Goal: Transaction & Acquisition: Purchase product/service

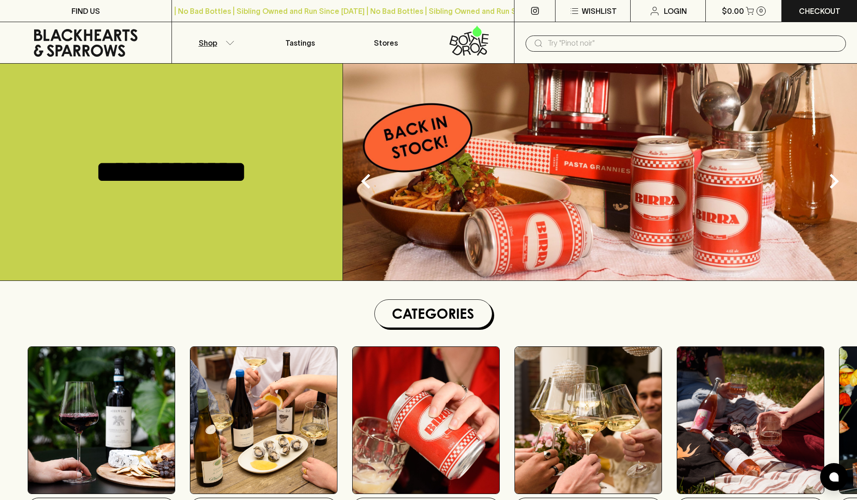
click at [232, 45] on button "Shop" at bounding box center [215, 42] width 86 height 41
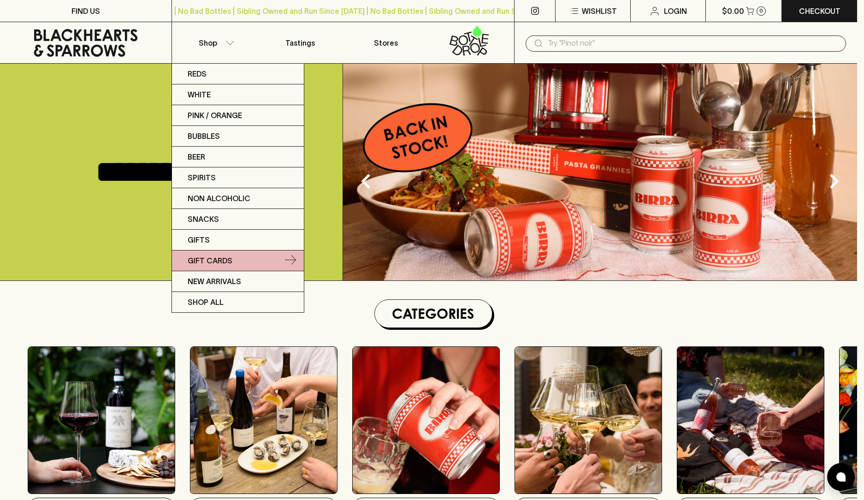
click at [231, 258] on p "Gift Cards" at bounding box center [210, 260] width 45 height 11
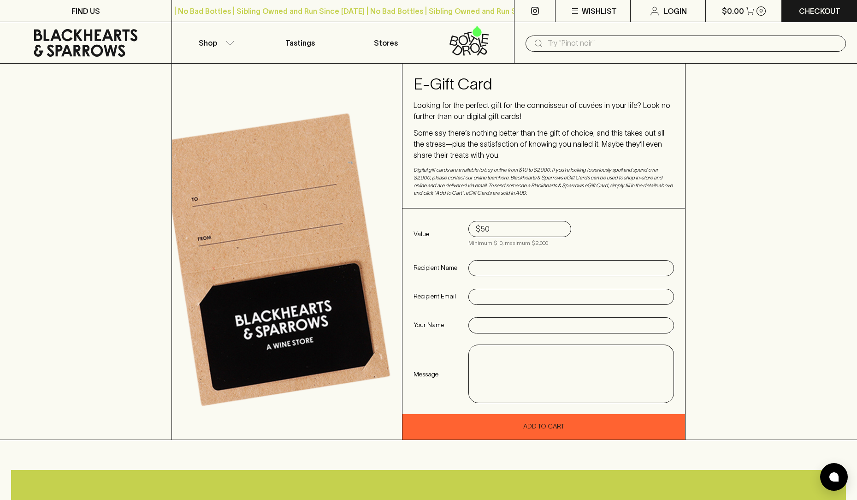
click at [495, 267] on input "text" at bounding box center [571, 268] width 191 height 15
type input "[PERSON_NAME]"
click at [500, 292] on input "text" at bounding box center [571, 297] width 191 height 15
type input "claire.morris2"
drag, startPoint x: 536, startPoint y: 297, endPoint x: 453, endPoint y: 297, distance: 82.1
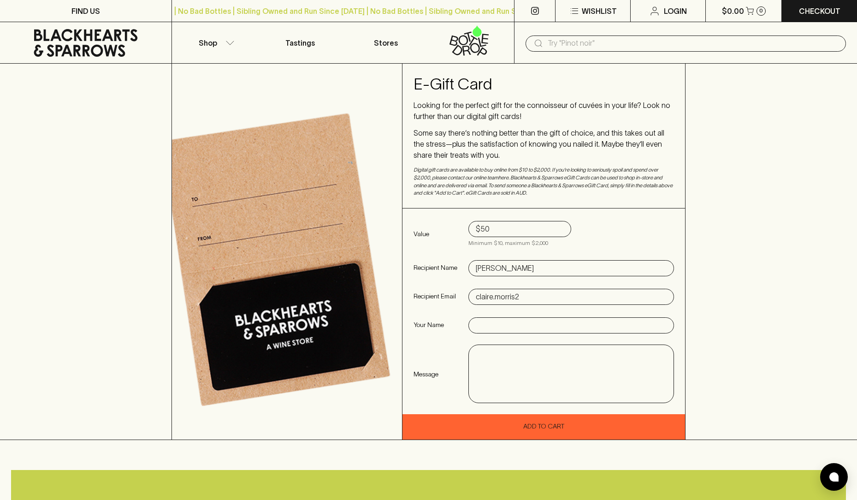
click at [453, 297] on div "Value $50 Minimum $10, maximum $2,000 Recipient Name [PERSON_NAME] Recipient Em…" at bounding box center [544, 311] width 283 height 206
paste input "[EMAIL_ADDRESS][DOMAIN_NAME]"
type input "[EMAIL_ADDRESS][DOMAIN_NAME]"
click at [484, 327] on input "text" at bounding box center [571, 325] width 191 height 15
type input "[PERSON_NAME]"
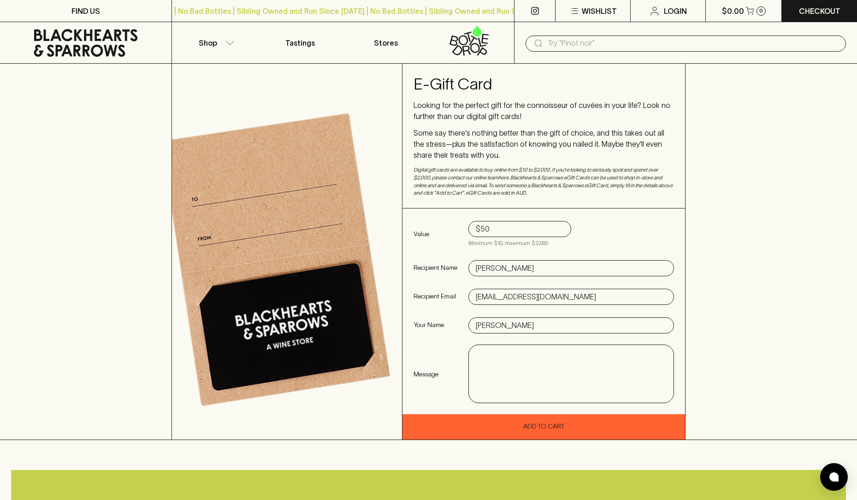
click at [505, 358] on textarea at bounding box center [572, 374] width 192 height 42
drag, startPoint x: 551, startPoint y: 373, endPoint x: 553, endPoint y: 361, distance: 11.8
click at [553, 361] on textarea "A belated birthday gift. My preference would be that we would drink this togeth…" at bounding box center [572, 374] width 192 height 42
click at [615, 369] on textarea "A belated birthday gift. Please purchase a nice bottle of wine and drink it on …" at bounding box center [572, 374] width 192 height 42
click at [666, 369] on textarea "A belated birthday gift. Please purchase a nice bottle of wine and drink it on …" at bounding box center [572, 374] width 192 height 42
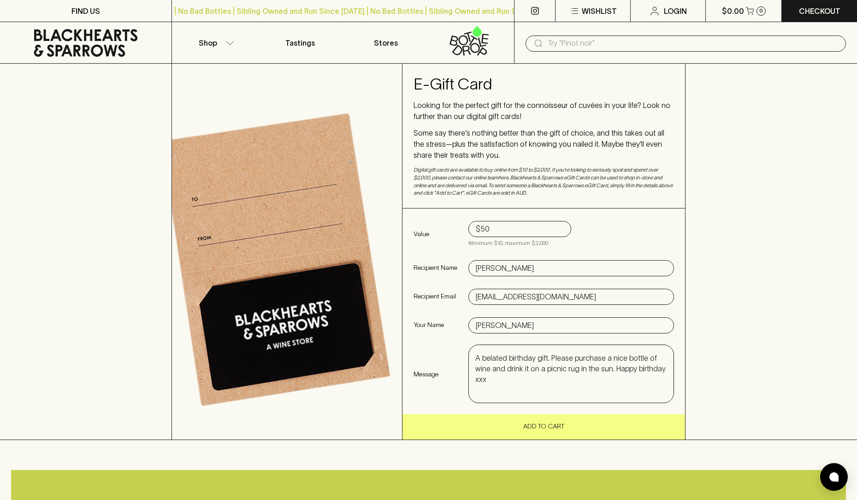
type textarea "A belated birthday gift. Please purchase a nice bottle of wine and drink it on …"
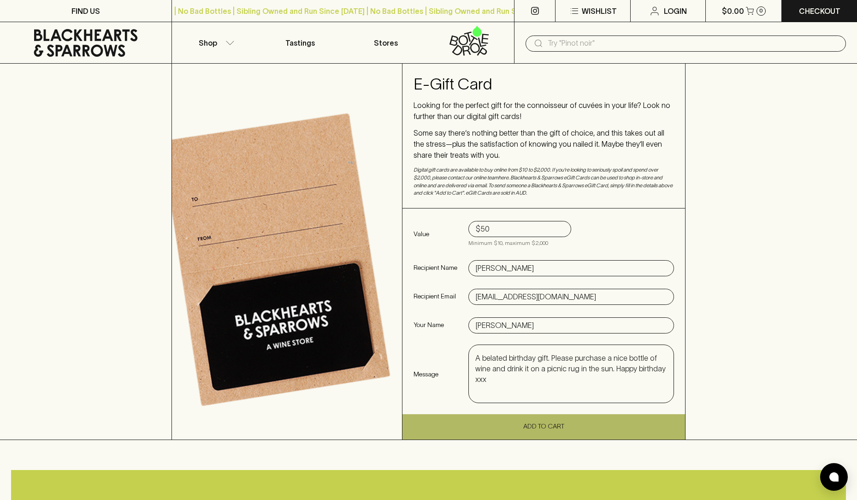
drag, startPoint x: 557, startPoint y: 426, endPoint x: 554, endPoint y: 431, distance: 5.8
click at [557, 426] on button "Add To Cart" at bounding box center [544, 426] width 283 height 25
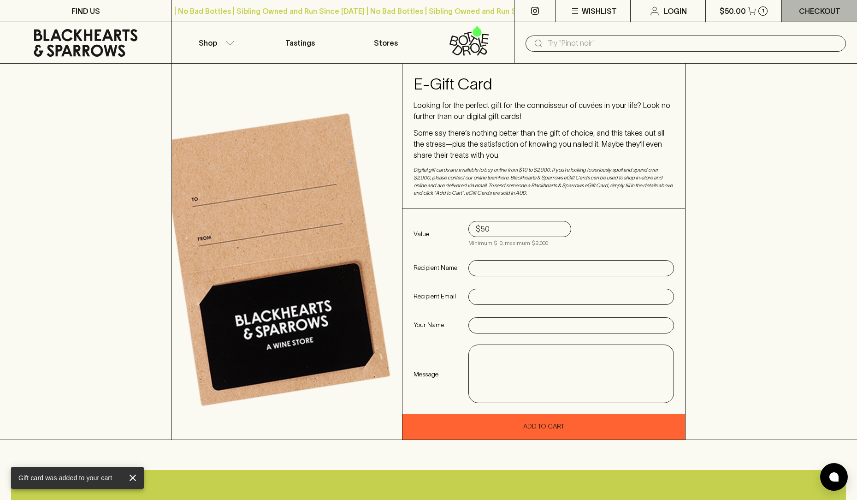
click at [810, 16] on p "Checkout" at bounding box center [820, 11] width 42 height 11
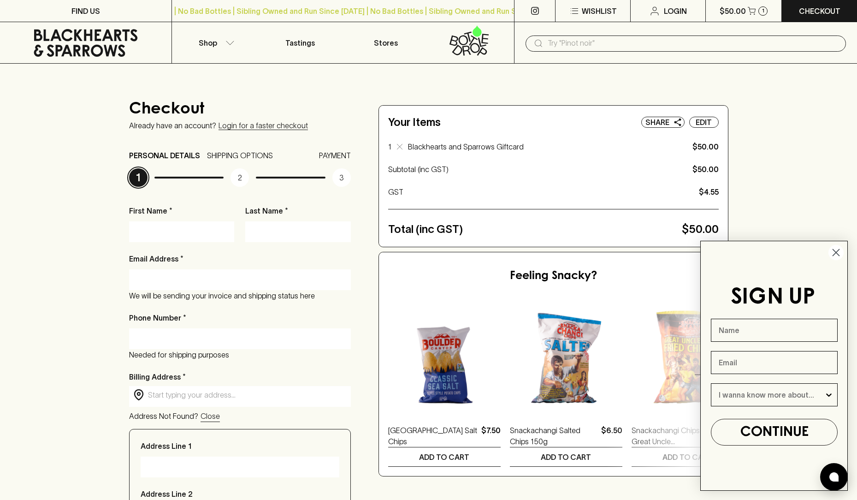
click at [165, 231] on input "First Name *" at bounding box center [182, 231] width 92 height 15
type input "[PERSON_NAME]"
type input "[PERSON_NAME][EMAIL_ADDRESS][PERSON_NAME][DOMAIN_NAME]"
type input "0407067683"
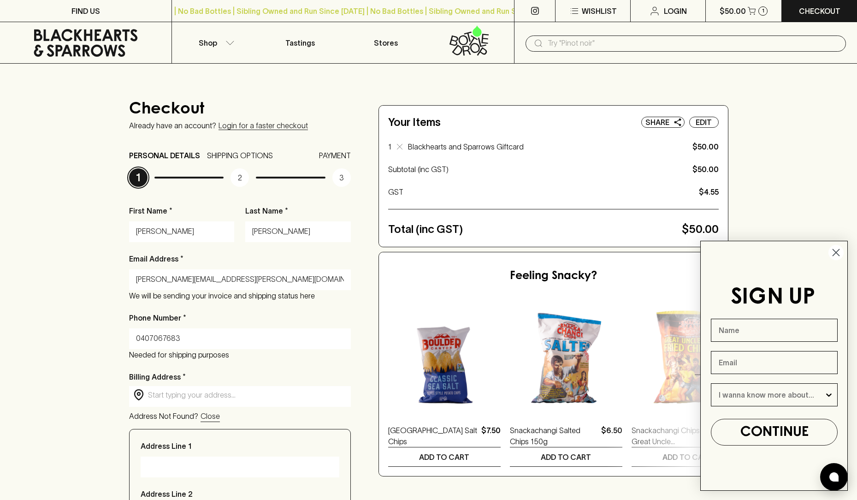
type input "[STREET_ADDRESS]"
type input "236568"
type input "VIC"
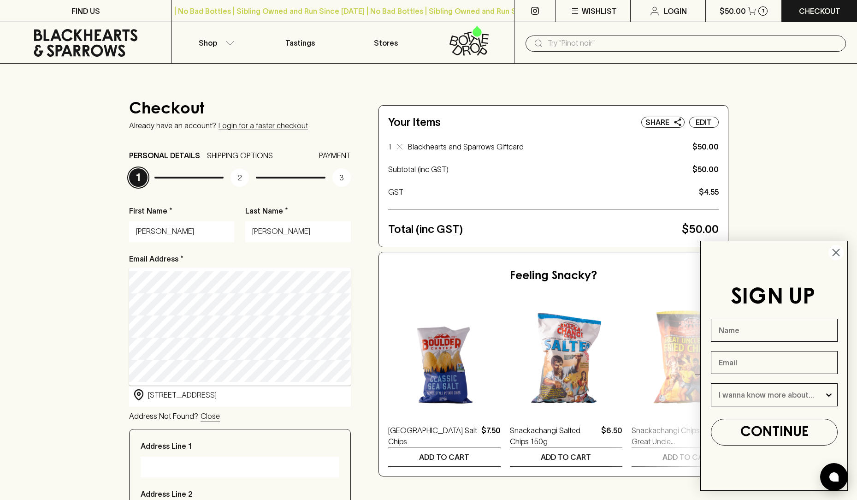
click at [81, 249] on div "Checkout Already have an account? Login for a faster checkout PERSONAL DETAILS …" at bounding box center [428, 416] width 857 height 705
click at [315, 411] on div "Address Not Found? Close" at bounding box center [240, 417] width 222 height 12
click at [247, 415] on div "Address Not Found? Close" at bounding box center [240, 417] width 222 height 12
type input "[STREET_ADDRESS]"
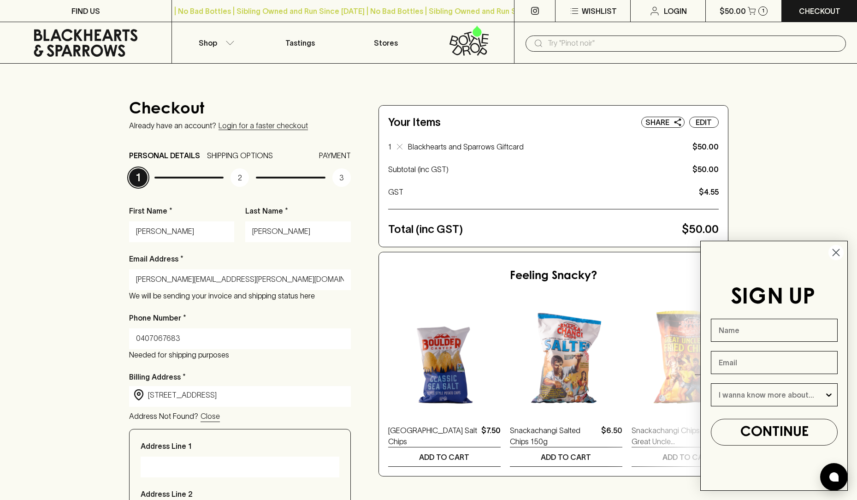
type input "[STREET_ADDRESS]"
type input "Eltham"
type input "3095"
type input "Victoria"
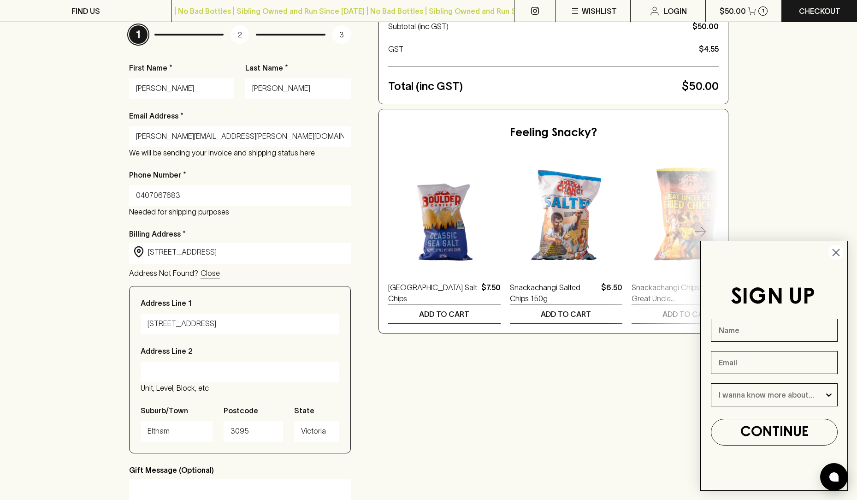
scroll to position [185, 0]
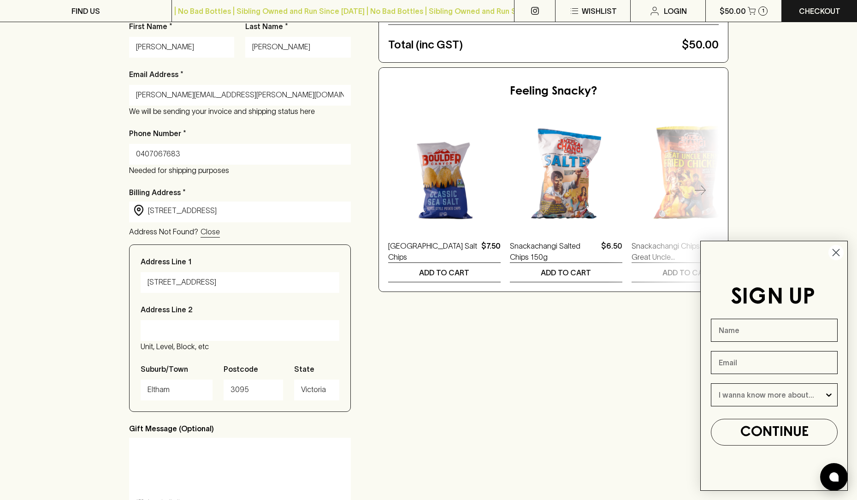
click at [210, 234] on p "Close" at bounding box center [210, 231] width 19 height 11
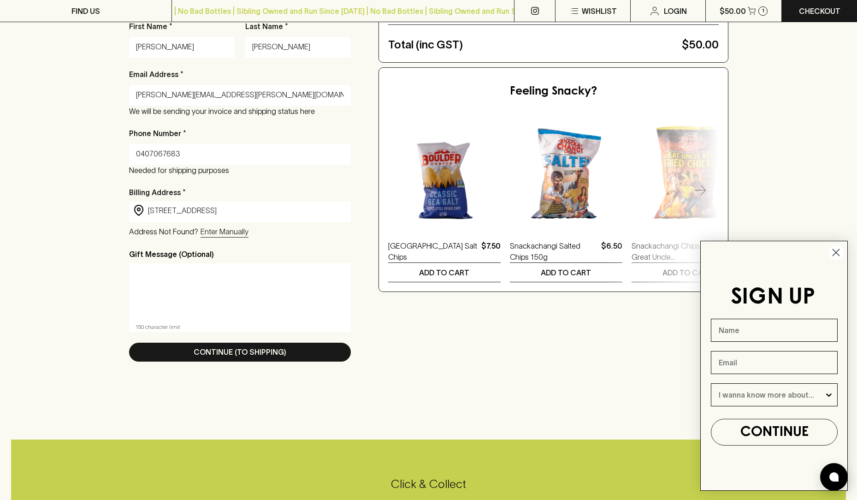
click at [835, 255] on circle "Close dialog" at bounding box center [836, 252] width 15 height 15
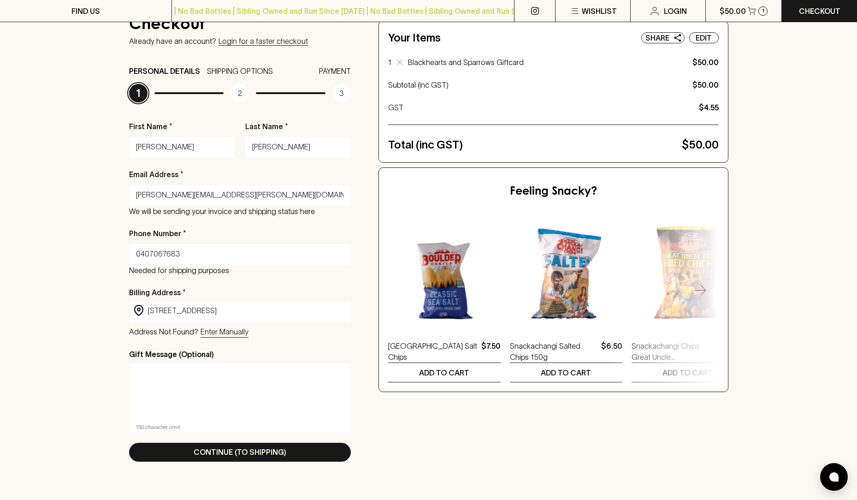
scroll to position [92, 0]
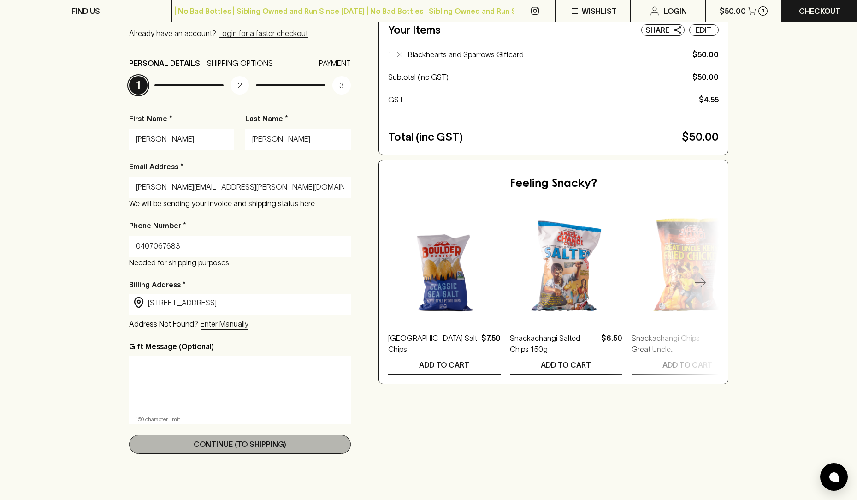
click at [260, 447] on p "Continue (To Shipping)" at bounding box center [240, 444] width 93 height 11
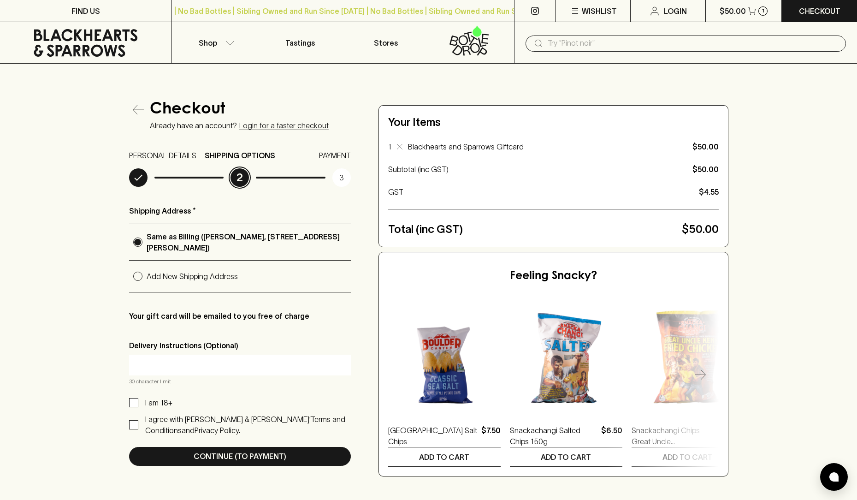
radio input "true"
drag, startPoint x: 131, startPoint y: 402, endPoint x: 131, endPoint y: 411, distance: 8.8
click at [131, 402] on input "I am 18+" at bounding box center [133, 402] width 9 height 9
checkbox input "true"
click at [131, 421] on input "I agree with [PERSON_NAME] & [PERSON_NAME]’ Terms and Conditions and Privacy Po…" at bounding box center [133, 424] width 9 height 9
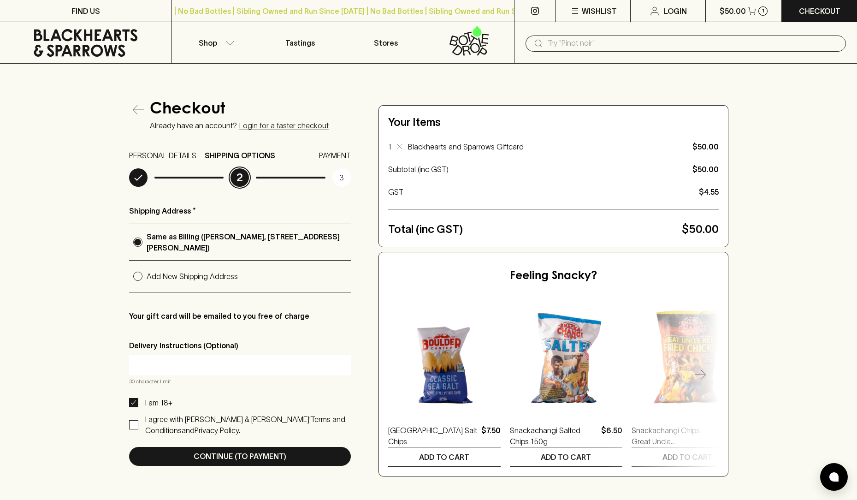
checkbox input "true"
drag, startPoint x: 223, startPoint y: 453, endPoint x: 230, endPoint y: 453, distance: 7.4
click at [223, 453] on p "Continue (To Payment)" at bounding box center [240, 456] width 93 height 11
